Goal: Book appointment/travel/reservation

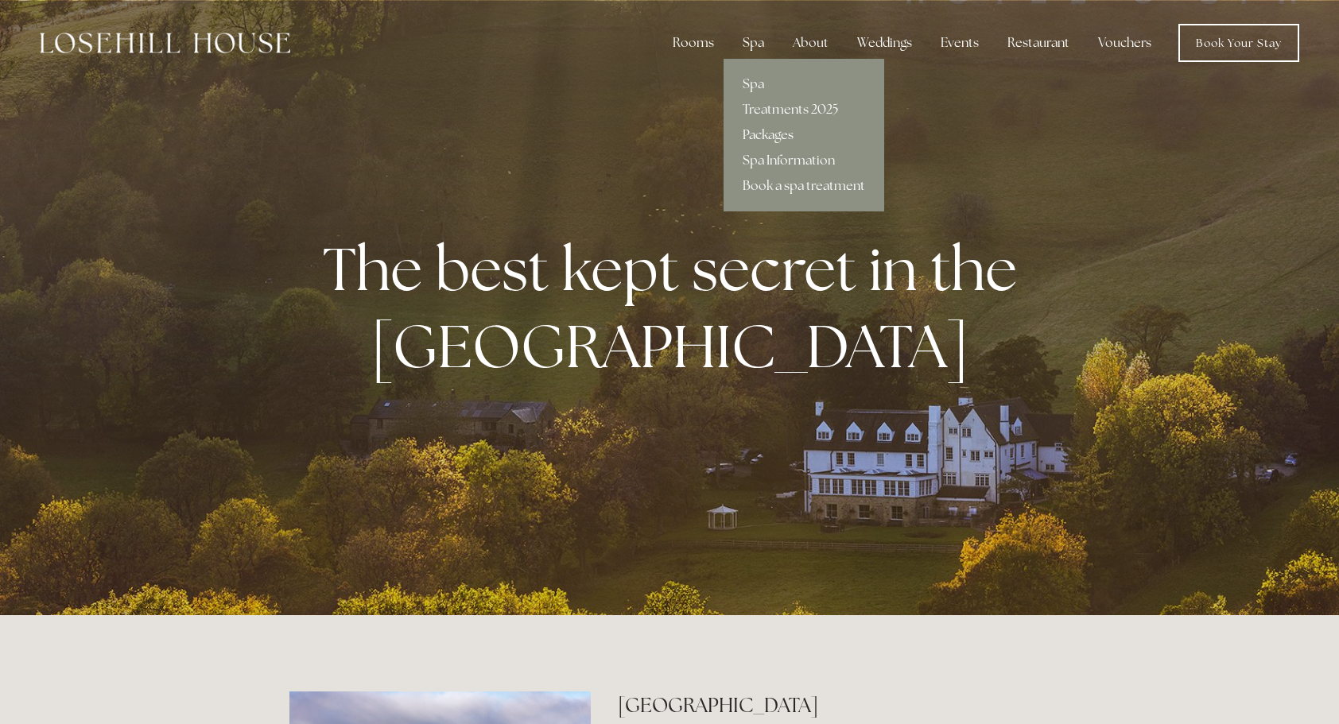
click at [763, 135] on link "Packages" at bounding box center [804, 134] width 161 height 25
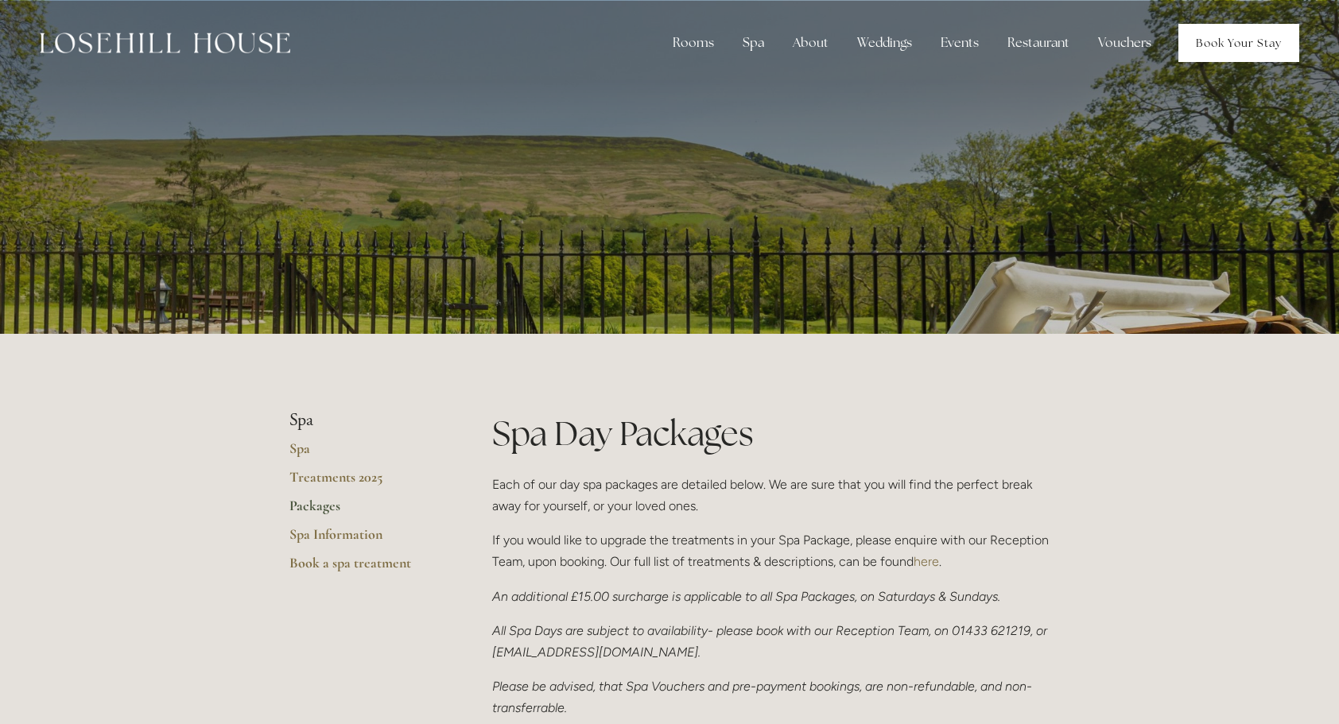
click at [1280, 48] on link "Book Your Stay" at bounding box center [1238, 43] width 121 height 38
